Goal: Transaction & Acquisition: Purchase product/service

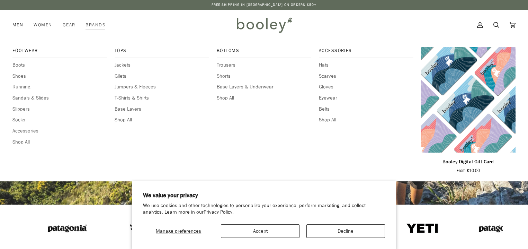
drag, startPoint x: 0, startPoint y: 0, endPoint x: 18, endPoint y: 24, distance: 29.9
click at [18, 24] on span "Men" at bounding box center [17, 24] width 11 height 7
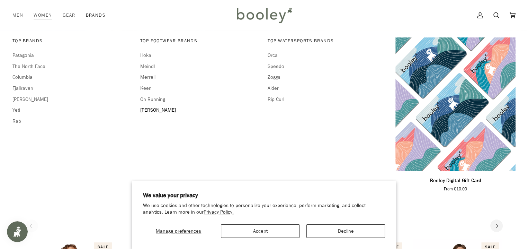
scroll to position [104, 0]
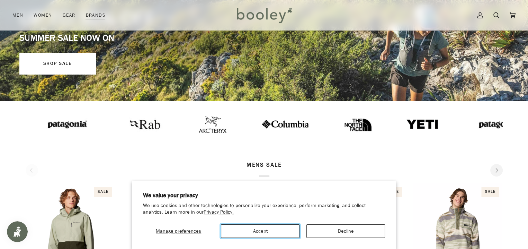
click at [266, 234] on button "Accept" at bounding box center [260, 231] width 79 height 14
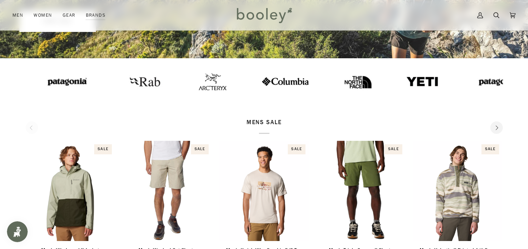
scroll to position [0, 0]
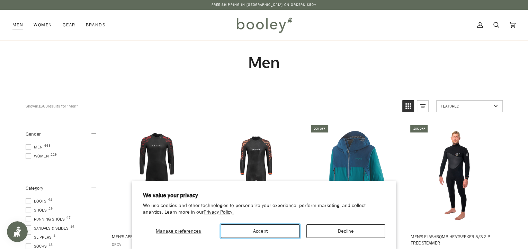
click at [271, 231] on button "Accept" at bounding box center [260, 231] width 79 height 14
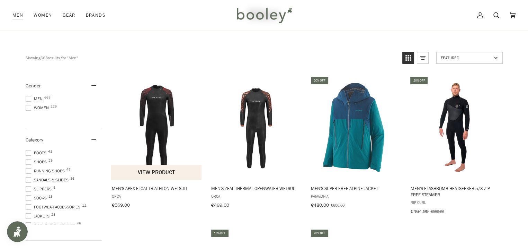
scroll to position [104, 0]
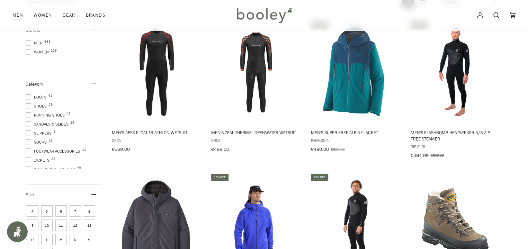
click at [27, 43] on span at bounding box center [29, 43] width 6 height 6
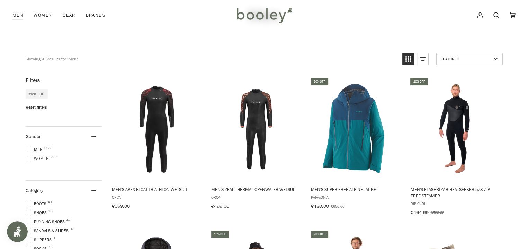
scroll to position [139, 0]
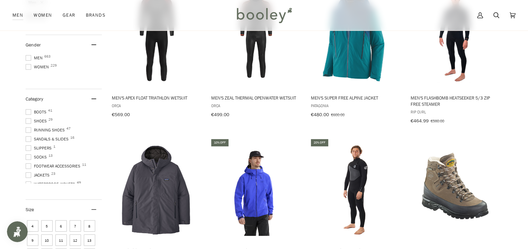
click at [27, 127] on span at bounding box center [29, 130] width 6 height 6
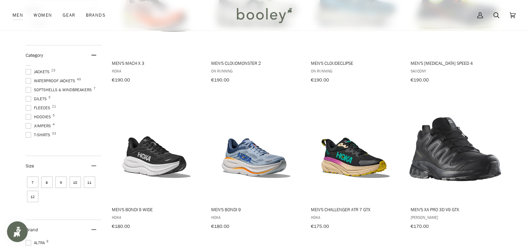
scroll to position [69, 0]
click at [76, 180] on span "10" at bounding box center [75, 181] width 11 height 11
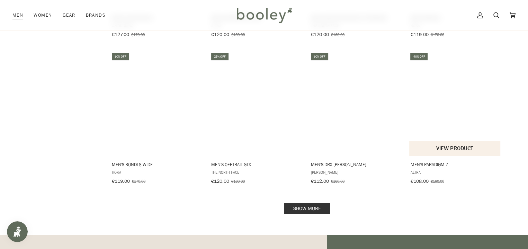
scroll to position [658, 0]
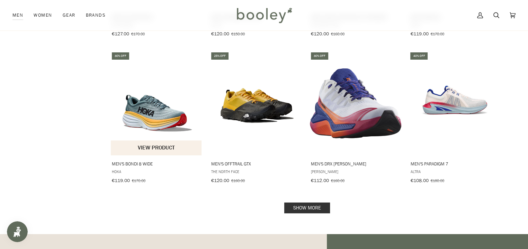
click at [131, 161] on span "Men's Bondi 8 Wide" at bounding box center [157, 163] width 90 height 6
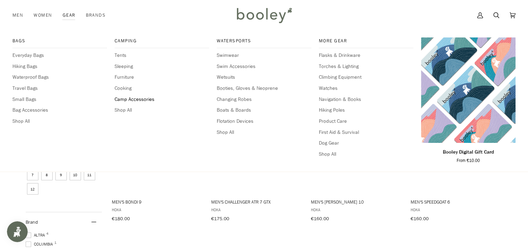
scroll to position [139, 0]
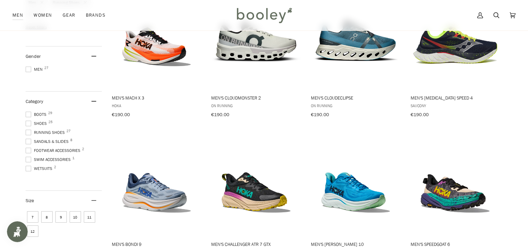
click at [77, 212] on span "10" at bounding box center [75, 216] width 11 height 11
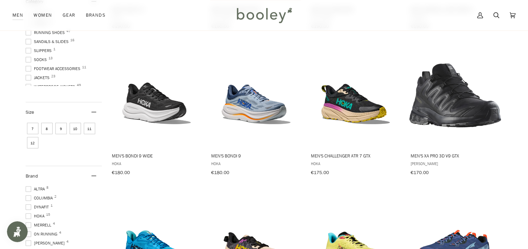
scroll to position [242, 0]
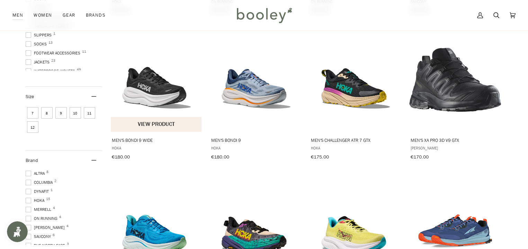
click at [136, 139] on span "Men's Bondi 9 Wide" at bounding box center [157, 140] width 90 height 6
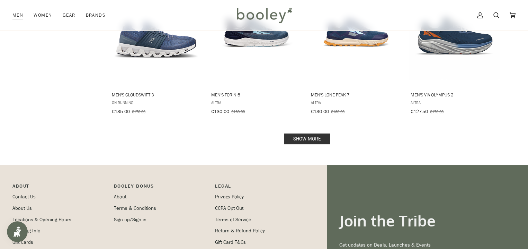
scroll to position [727, 0]
click at [318, 137] on link "Show more" at bounding box center [307, 138] width 46 height 11
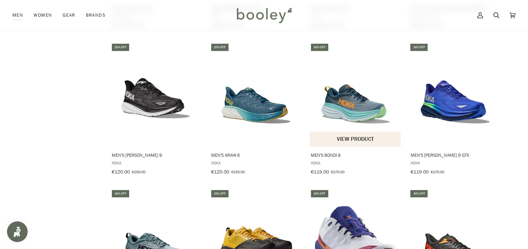
scroll to position [970, 0]
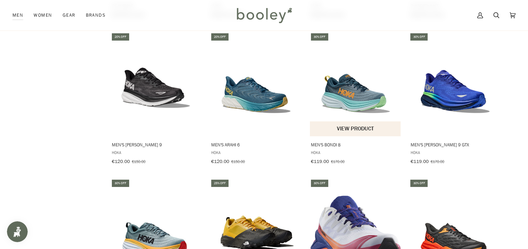
click at [337, 124] on button "View product" at bounding box center [355, 128] width 91 height 15
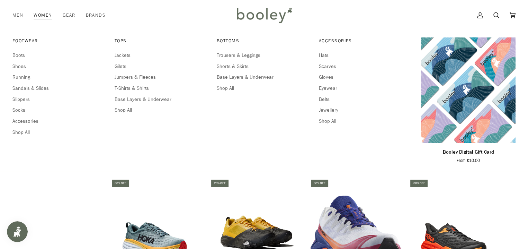
scroll to position [1074, 0]
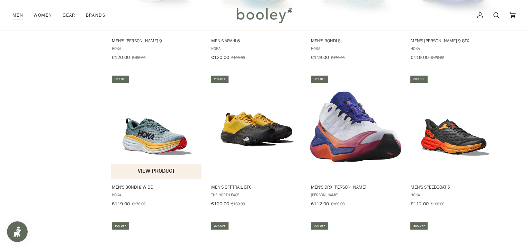
click at [165, 166] on button "View product" at bounding box center [156, 170] width 91 height 15
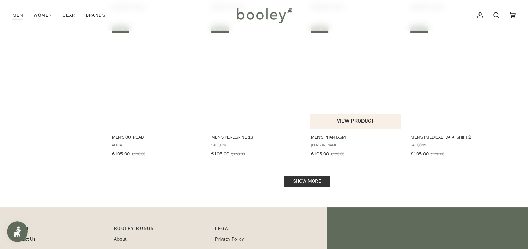
scroll to position [1420, 0]
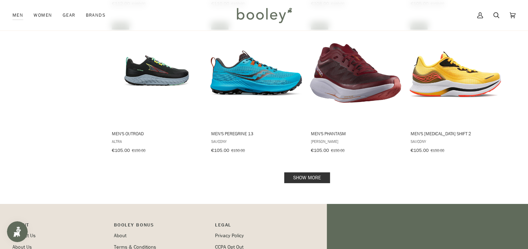
click at [320, 172] on link "Show more" at bounding box center [307, 177] width 46 height 11
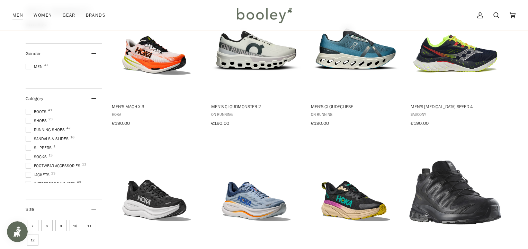
scroll to position [95, 0]
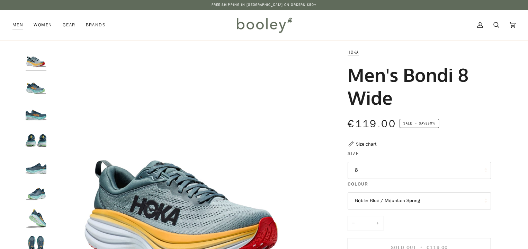
click at [392, 170] on button "8" at bounding box center [419, 170] width 143 height 17
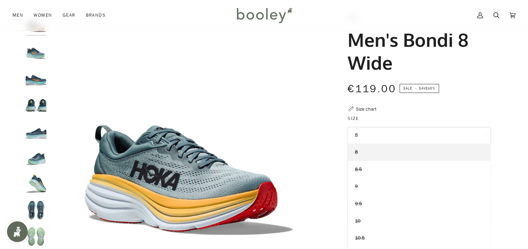
scroll to position [104, 0]
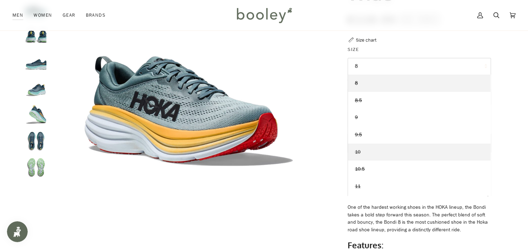
click at [364, 149] on link "10" at bounding box center [419, 151] width 143 height 17
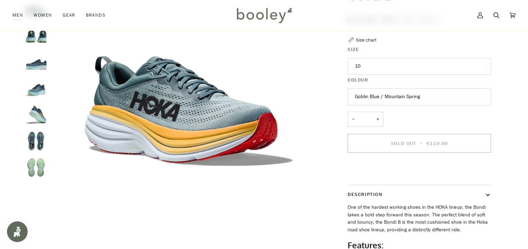
click at [385, 63] on button "10" at bounding box center [419, 66] width 143 height 17
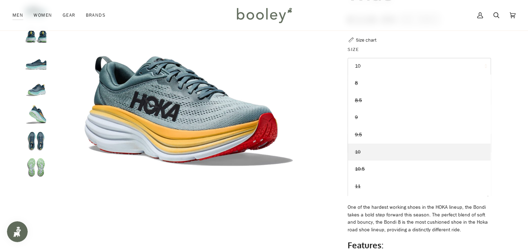
click at [359, 153] on span "10" at bounding box center [358, 152] width 6 height 7
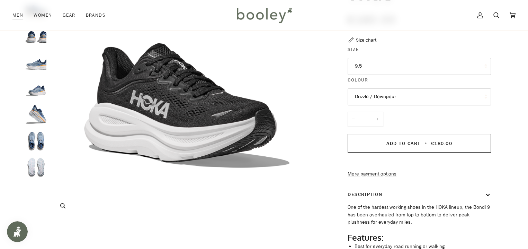
click at [262, 124] on img "Hoka Men's Bondi 9 Wide Black / White - Booley Galway" at bounding box center [187, 82] width 274 height 274
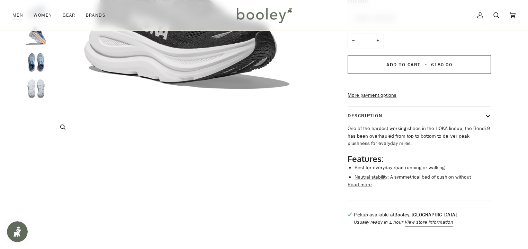
scroll to position [104, 0]
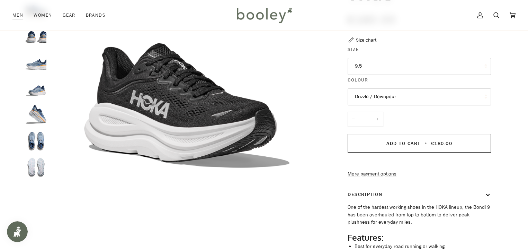
click at [383, 65] on button "9.5" at bounding box center [419, 66] width 143 height 17
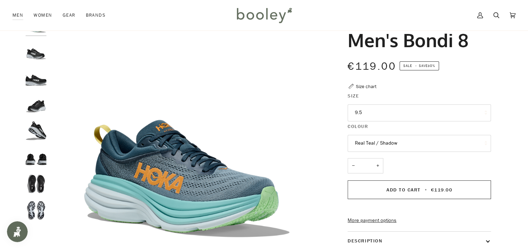
click at [383, 108] on button "9.5" at bounding box center [419, 112] width 143 height 17
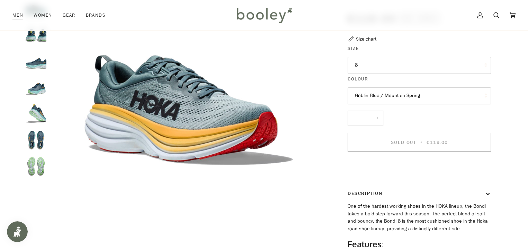
scroll to position [104, 0]
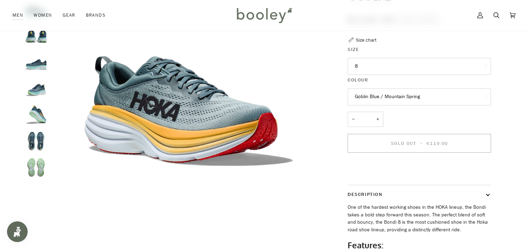
click at [370, 68] on button "8" at bounding box center [419, 66] width 143 height 17
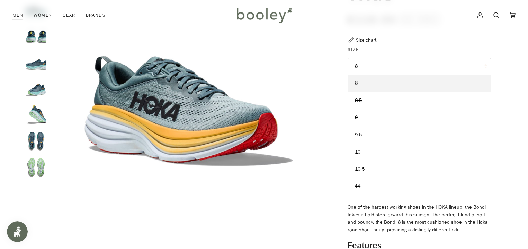
click at [356, 82] on span "8" at bounding box center [356, 83] width 3 height 7
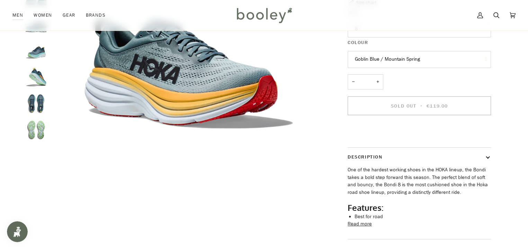
scroll to position [69, 0]
